Goal: Task Accomplishment & Management: Manage account settings

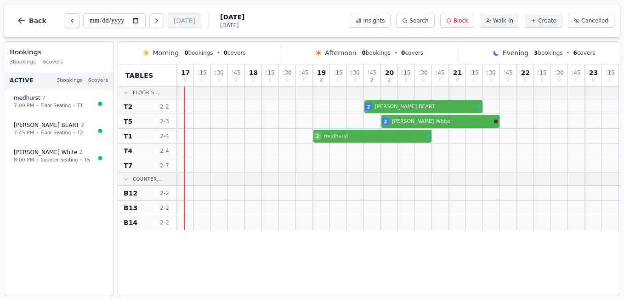
click at [68, 21] on icon "Previous day" at bounding box center [71, 20] width 7 height 7
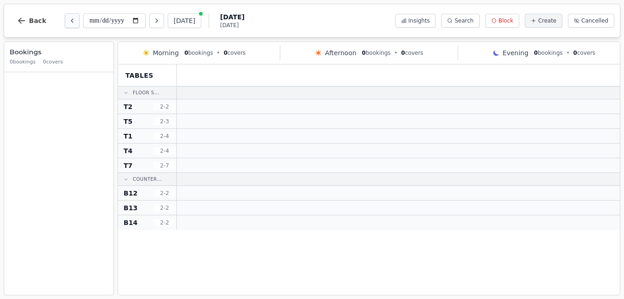
click at [68, 21] on icon "Previous day" at bounding box center [71, 20] width 7 height 7
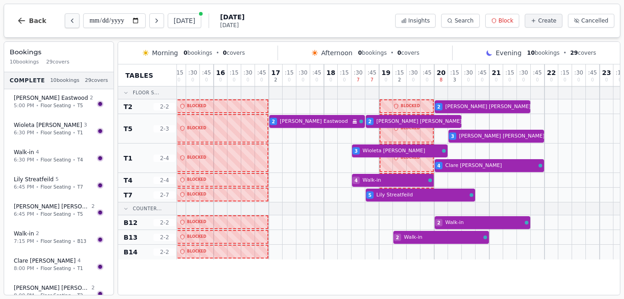
scroll to position [0, 186]
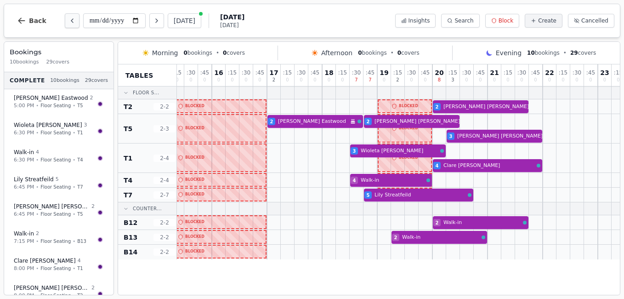
click at [68, 21] on icon "Previous day" at bounding box center [71, 20] width 7 height 7
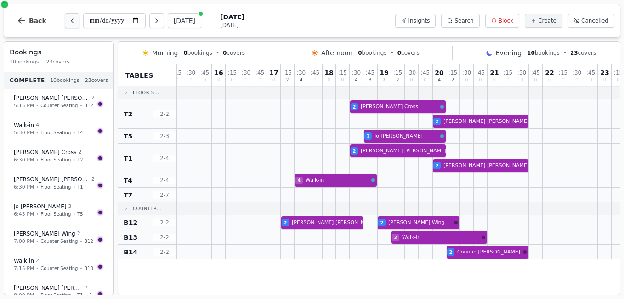
scroll to position [0, 0]
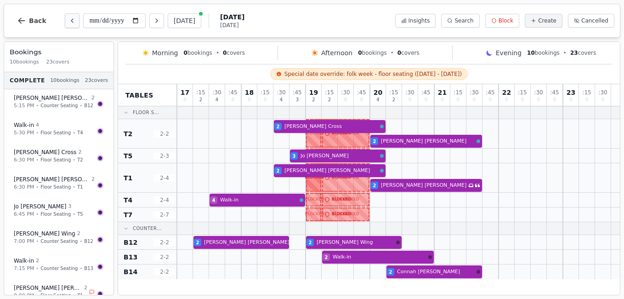
click at [68, 21] on icon "Previous day" at bounding box center [71, 20] width 7 height 7
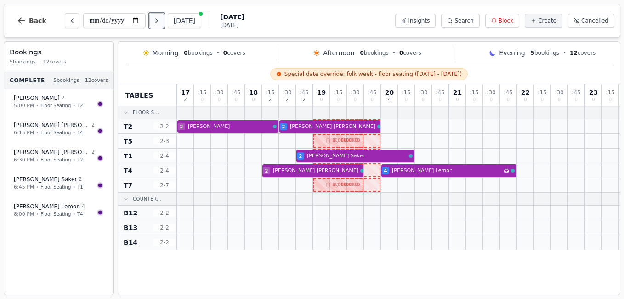
click at [157, 21] on icon "Next day" at bounding box center [156, 20] width 7 height 7
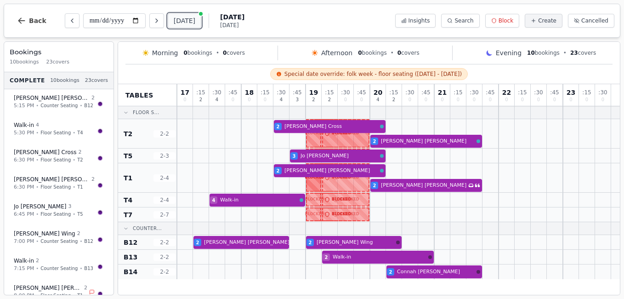
click at [181, 17] on button "[DATE]" at bounding box center [185, 20] width 34 height 15
type input "**********"
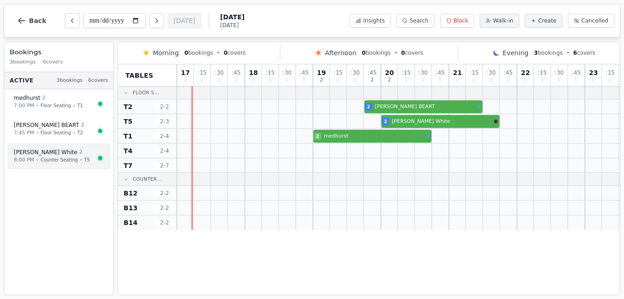
click at [60, 153] on div "[PERSON_NAME] 2" at bounding box center [54, 152] width 81 height 8
select select "****"
select select "*"
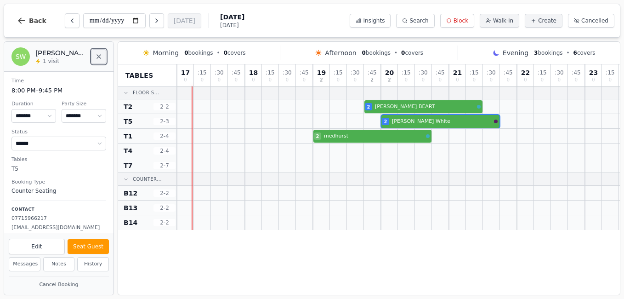
click at [98, 62] on button "Close" at bounding box center [98, 56] width 15 height 15
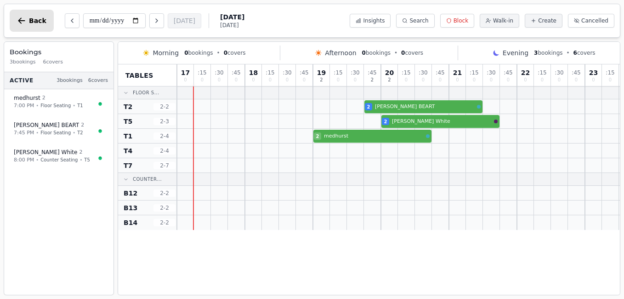
click at [28, 31] on button "Back" at bounding box center [32, 21] width 44 height 22
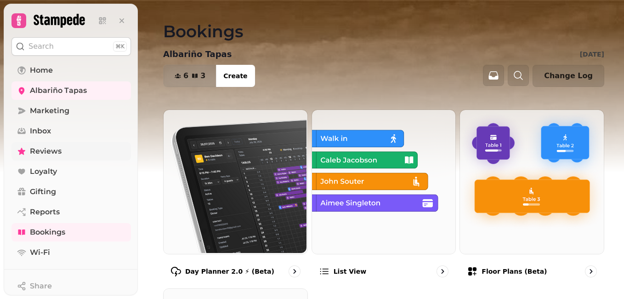
click at [53, 153] on span "Reviews" at bounding box center [46, 151] width 32 height 11
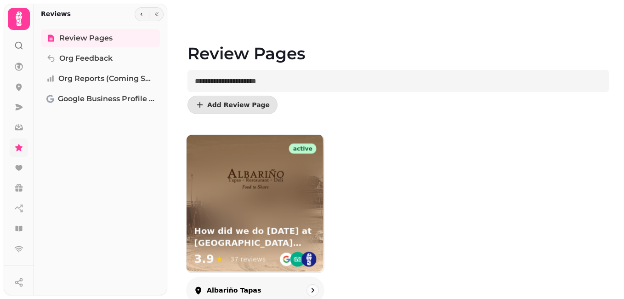
click at [281, 216] on div "active How did we do [DATE] at [GEOGRAPHIC_DATA] tapas? 3.9 ★ 37 reviews" at bounding box center [255, 203] width 137 height 137
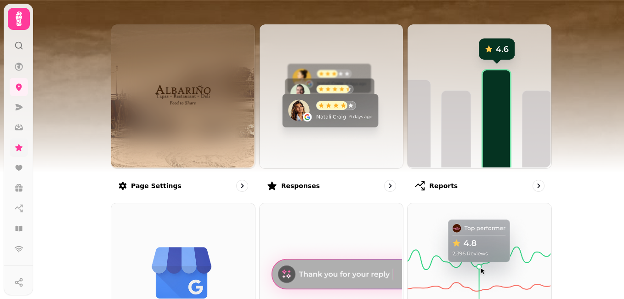
scroll to position [83, 0]
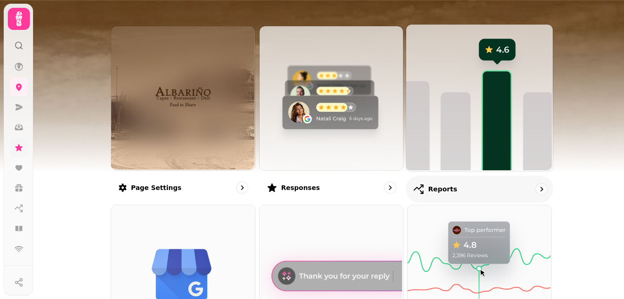
click at [492, 113] on img at bounding box center [478, 96] width 147 height 147
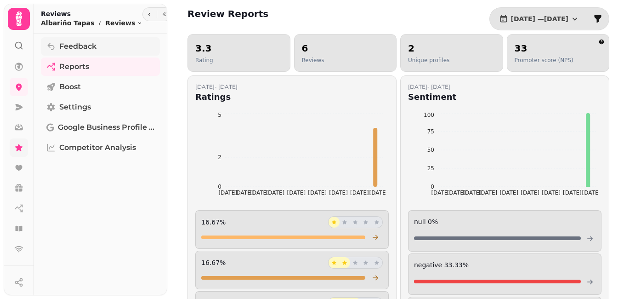
click at [74, 45] on span "Feedback" at bounding box center [77, 46] width 37 height 11
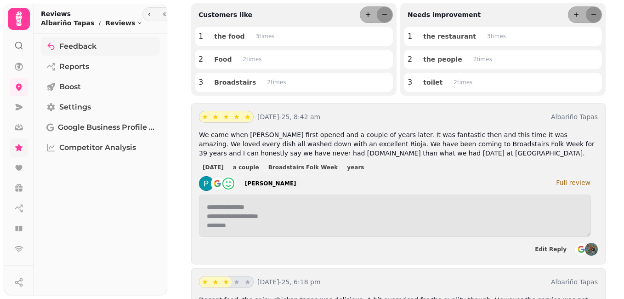
scroll to position [1, 0]
click at [325, 224] on textarea "**********" at bounding box center [395, 215] width 392 height 42
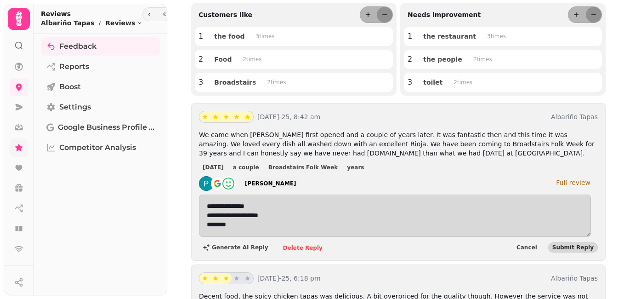
click at [411, 170] on div "[DATE] a couple Broadstairs Folk Week years" at bounding box center [398, 166] width 399 height 11
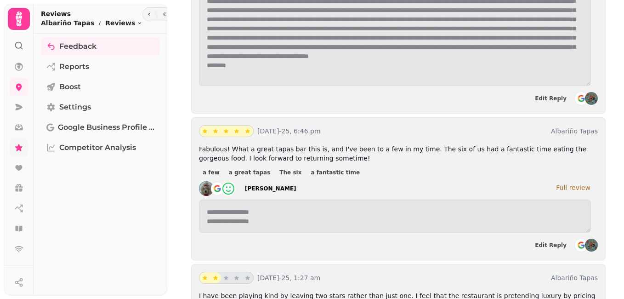
scroll to position [662, 0]
click at [18, 227] on icon at bounding box center [18, 229] width 7 height 6
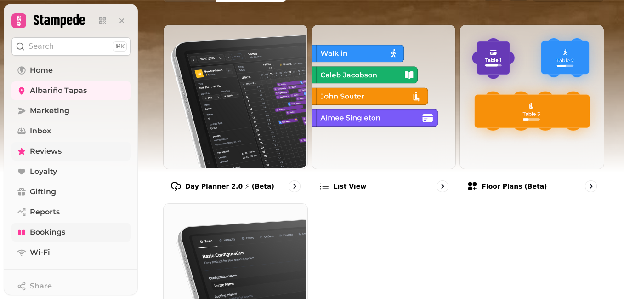
scroll to position [85, 0]
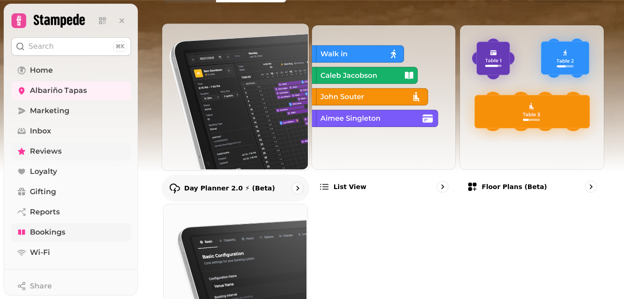
click at [214, 63] on img at bounding box center [234, 96] width 147 height 147
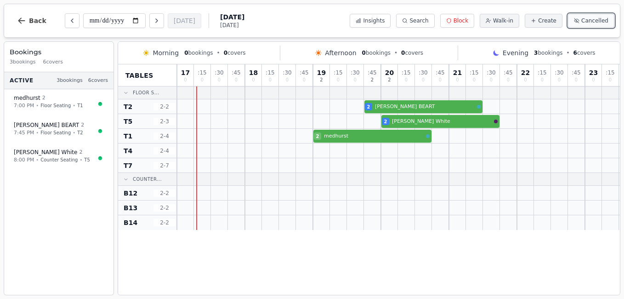
click at [591, 22] on span "Cancelled" at bounding box center [594, 20] width 27 height 7
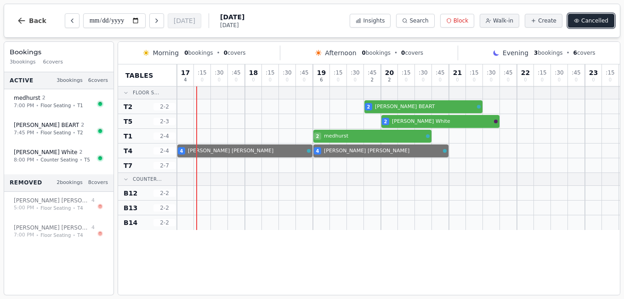
click at [591, 22] on span "Cancelled" at bounding box center [594, 20] width 27 height 7
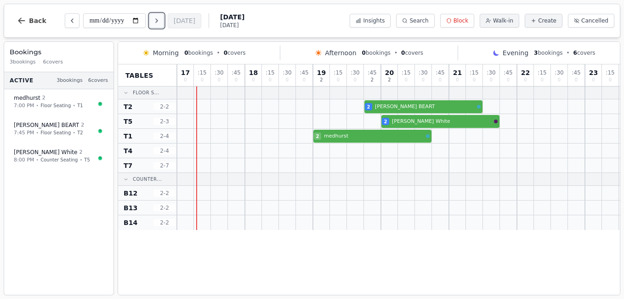
click at [159, 23] on icon "Next day" at bounding box center [156, 20] width 7 height 7
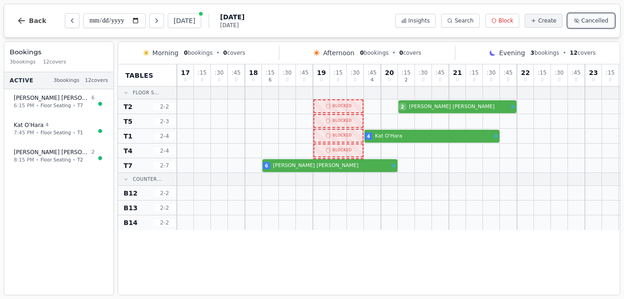
click at [601, 27] on button "Cancelled" at bounding box center [591, 21] width 46 height 14
click at [159, 17] on icon "Next day" at bounding box center [156, 20] width 7 height 7
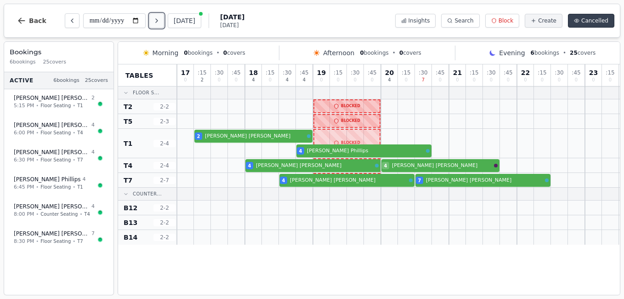
click at [159, 17] on icon "Next day" at bounding box center [156, 20] width 7 height 7
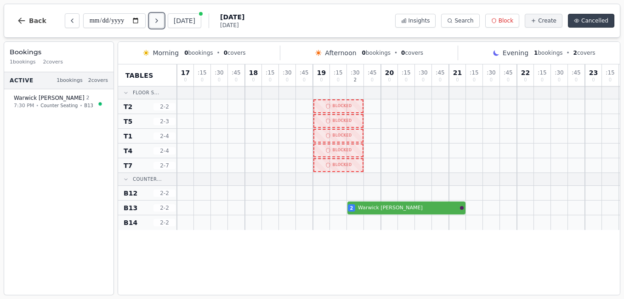
click at [159, 17] on icon "Next day" at bounding box center [156, 20] width 7 height 7
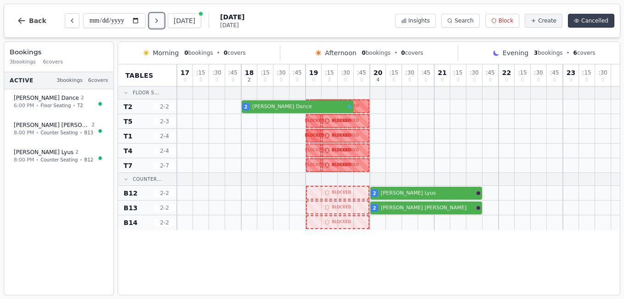
click at [159, 17] on icon "Next day" at bounding box center [156, 20] width 7 height 7
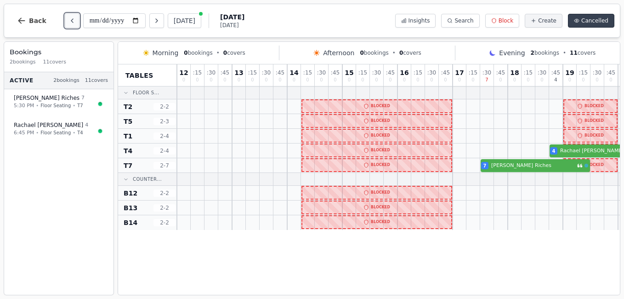
click at [65, 23] on button "Previous day" at bounding box center [72, 20] width 15 height 15
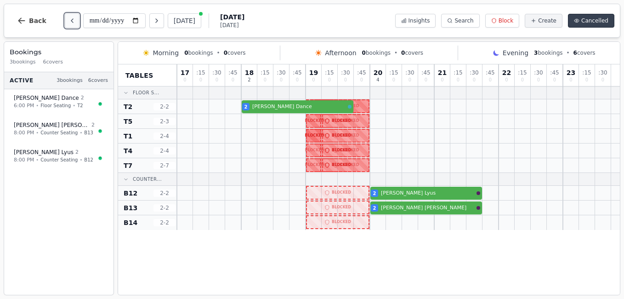
click at [65, 23] on button "Previous day" at bounding box center [72, 20] width 15 height 15
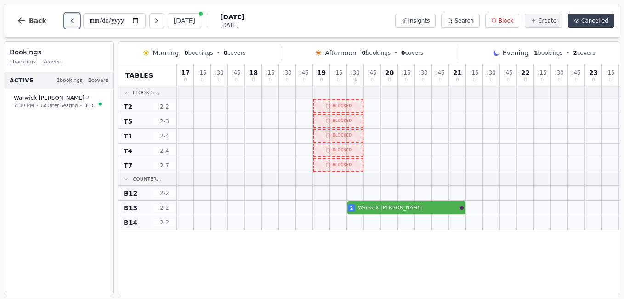
click at [65, 23] on button "Previous day" at bounding box center [72, 20] width 15 height 15
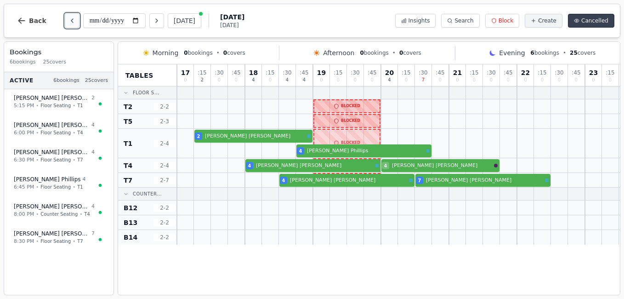
click at [65, 23] on button "Previous day" at bounding box center [72, 20] width 15 height 15
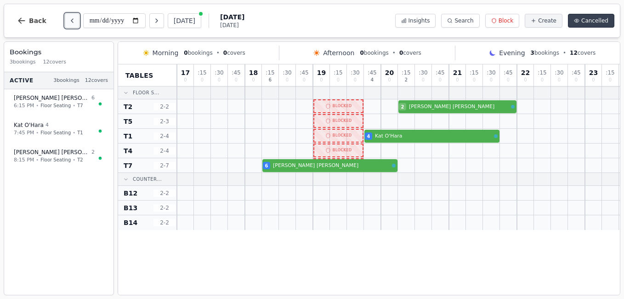
click at [65, 23] on button "Previous day" at bounding box center [72, 20] width 15 height 15
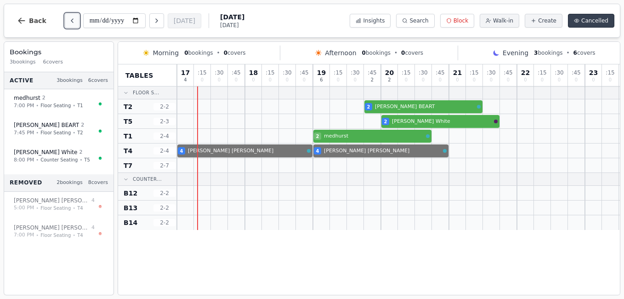
click at [65, 23] on button "Previous day" at bounding box center [72, 20] width 15 height 15
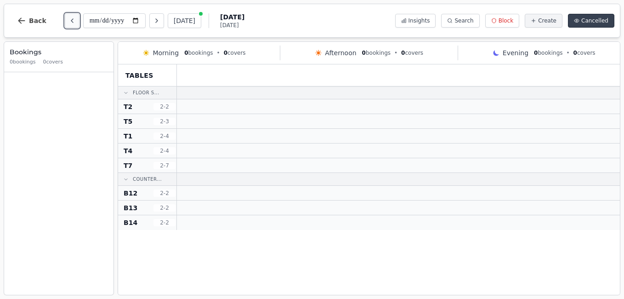
click at [65, 23] on button "Previous day" at bounding box center [72, 20] width 15 height 15
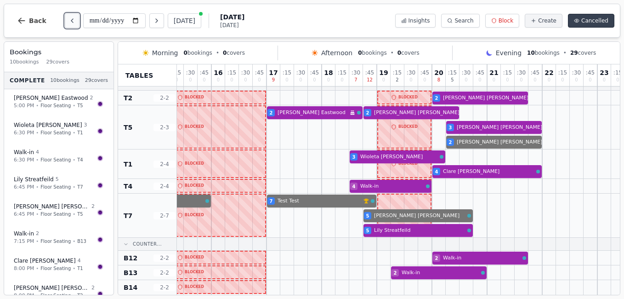
scroll to position [16, 212]
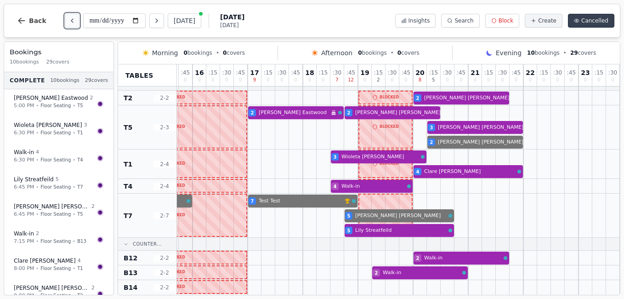
click at [69, 21] on icon "Previous day" at bounding box center [71, 20] width 7 height 7
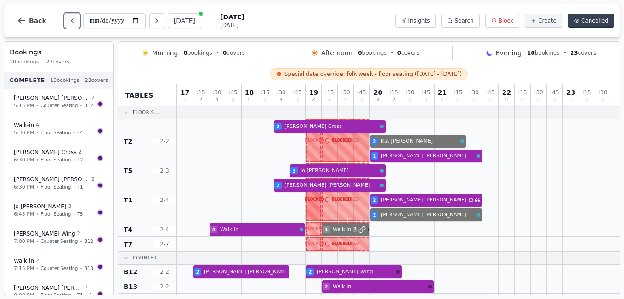
scroll to position [14, 0]
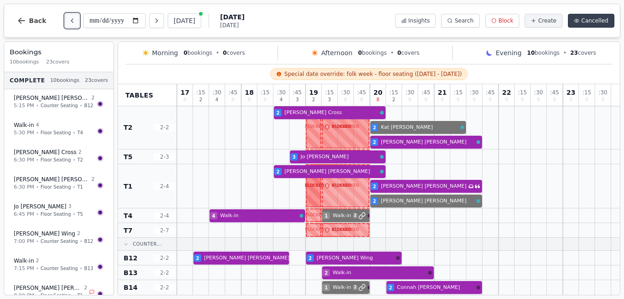
click at [71, 20] on icon "Previous day" at bounding box center [72, 21] width 2 height 4
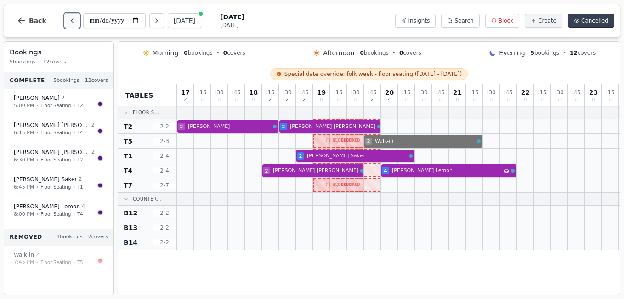
click at [71, 20] on icon "Previous day" at bounding box center [72, 21] width 2 height 4
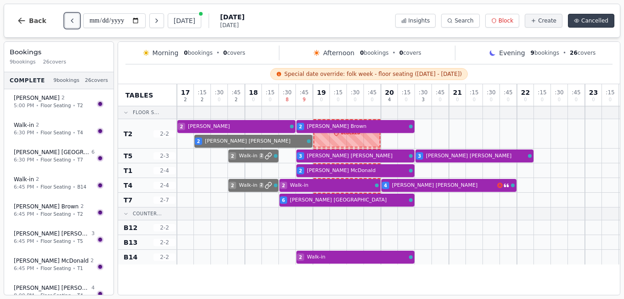
click at [71, 20] on icon "Previous day" at bounding box center [72, 21] width 2 height 4
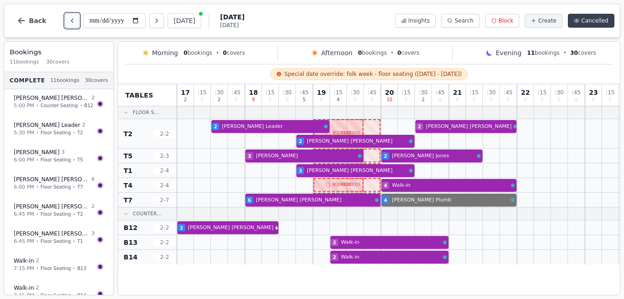
click at [71, 20] on icon "Previous day" at bounding box center [72, 21] width 2 height 4
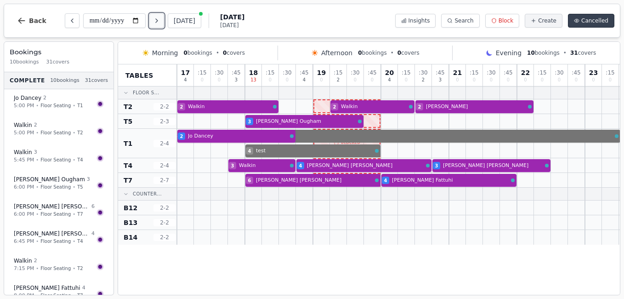
click at [162, 24] on button "Next day" at bounding box center [156, 20] width 15 height 15
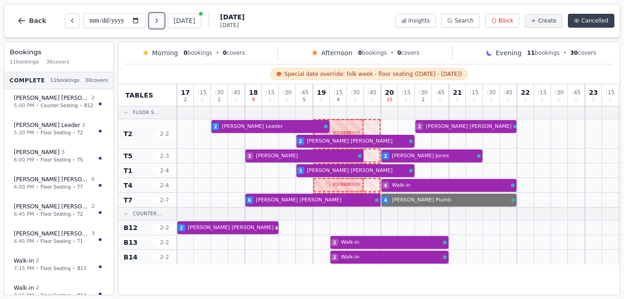
click at [157, 22] on icon "Next day" at bounding box center [157, 21] width 2 height 4
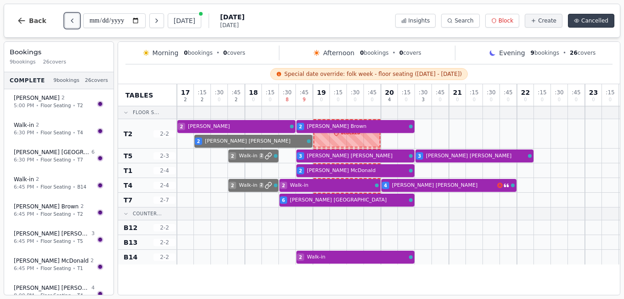
click at [69, 22] on icon "Previous day" at bounding box center [71, 20] width 7 height 7
type input "**********"
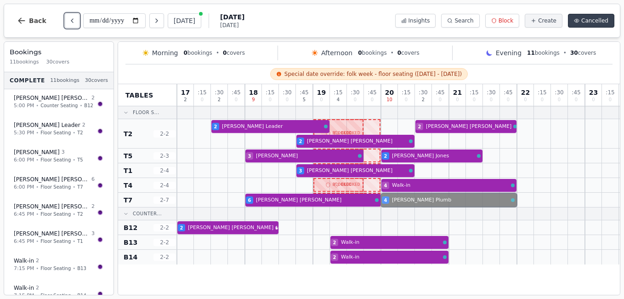
click at [412, 203] on div "6 [PERSON_NAME] 4 [PERSON_NAME]" at bounding box center [398, 200] width 443 height 15
select select "****"
select select "*"
select select "*********"
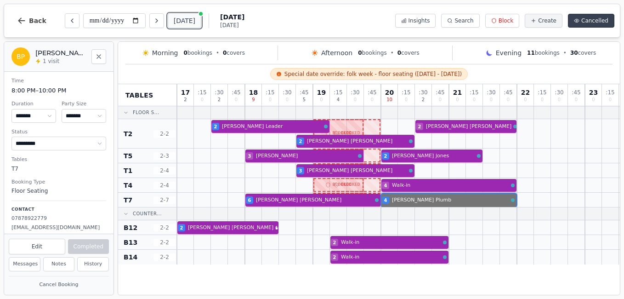
click at [178, 26] on button "[DATE]" at bounding box center [185, 20] width 34 height 15
type input "**********"
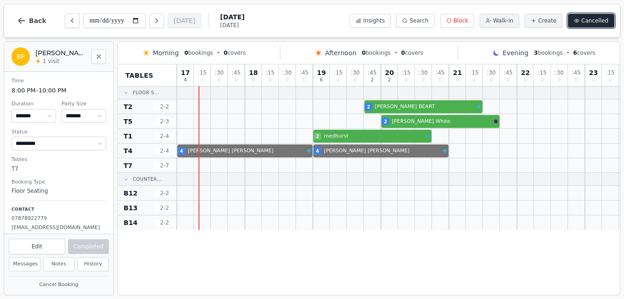
click at [589, 20] on span "Cancelled" at bounding box center [594, 20] width 27 height 7
